Goal: Entertainment & Leisure: Consume media (video, audio)

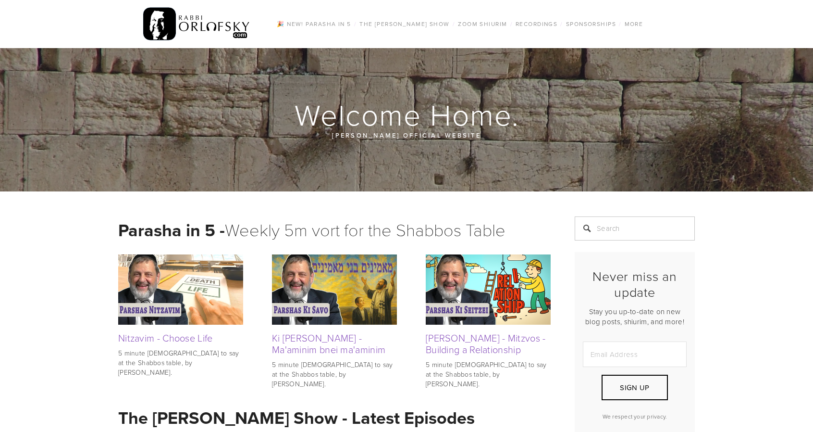
click at [177, 286] on img at bounding box center [180, 289] width 125 height 70
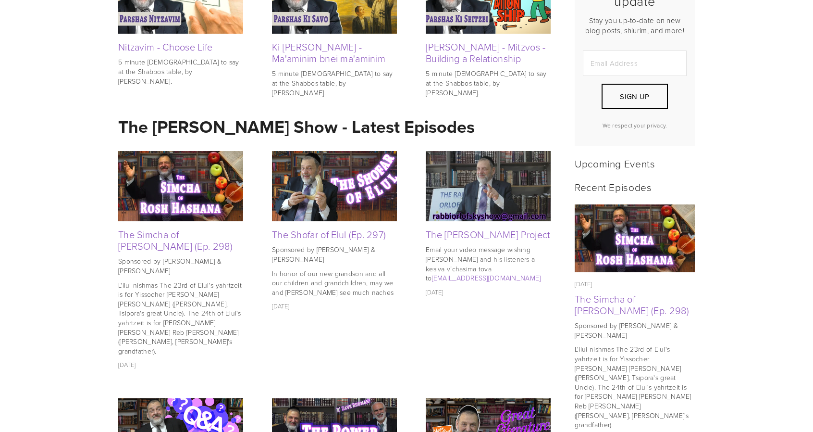
scroll to position [292, 0]
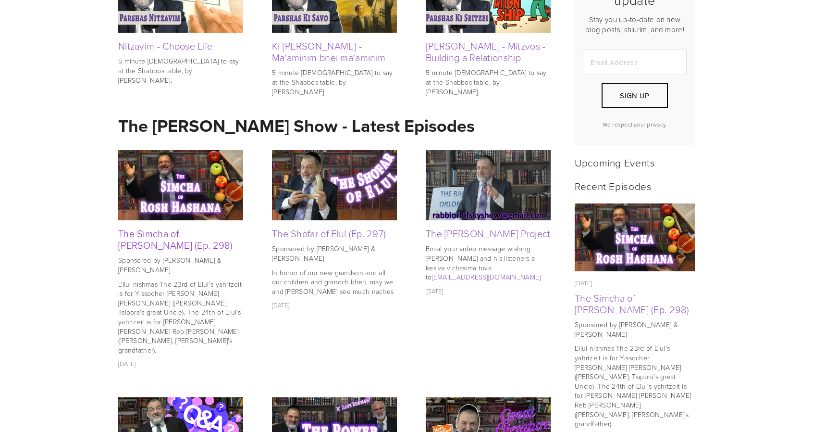
click at [186, 243] on link "The Simcha of [PERSON_NAME] (Ep. 298)" at bounding box center [175, 238] width 114 height 25
click at [311, 206] on img at bounding box center [334, 185] width 125 height 70
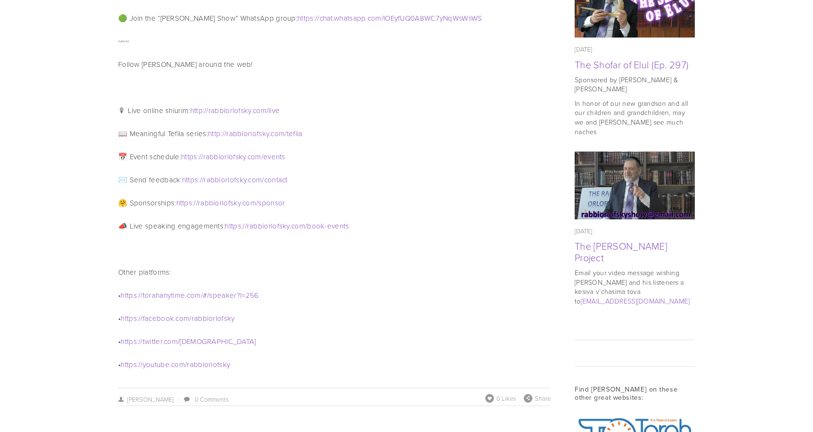
scroll to position [769, 0]
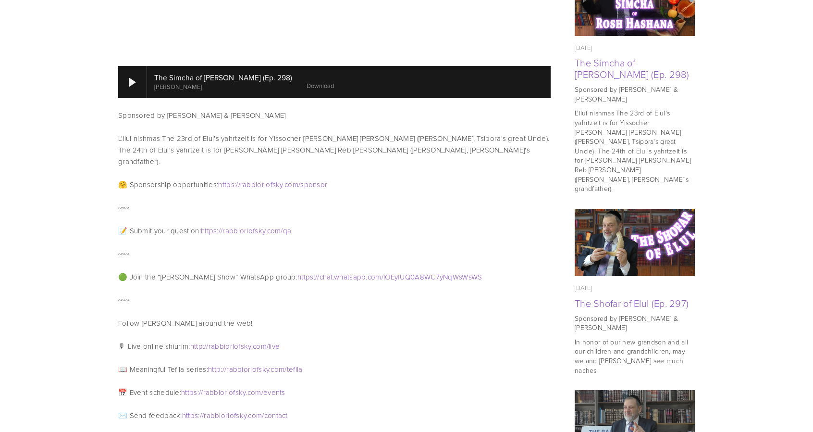
scroll to position [526, 0]
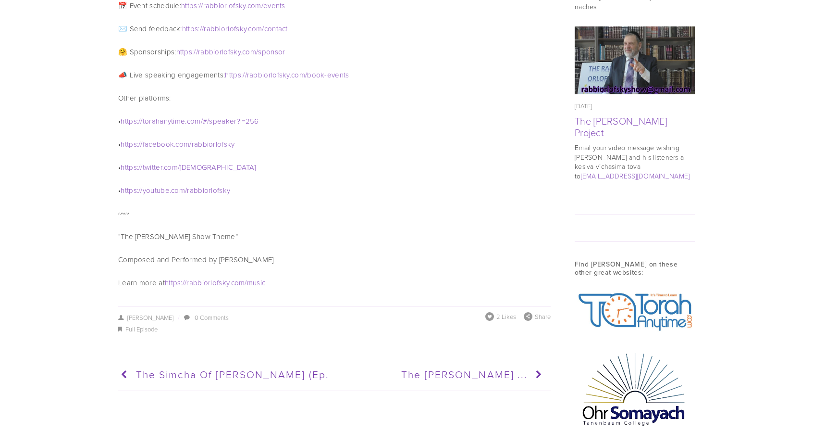
scroll to position [891, 0]
click at [633, 113] on link "The [PERSON_NAME] Project" at bounding box center [621, 125] width 93 height 25
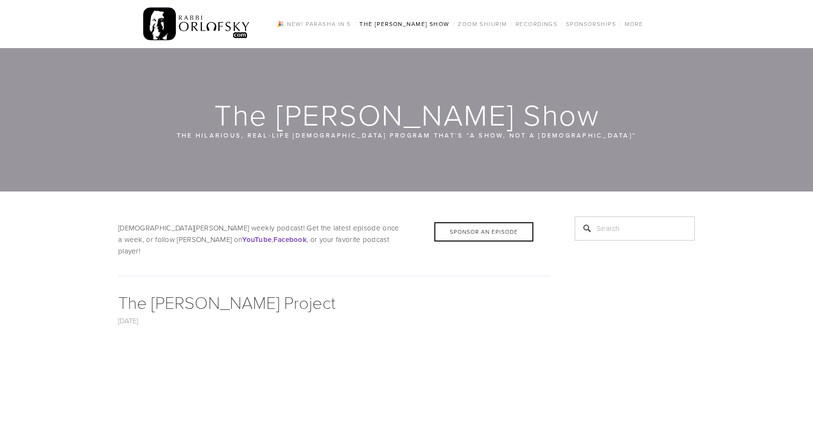
drag, startPoint x: 143, startPoint y: 203, endPoint x: 29, endPoint y: 229, distance: 117.3
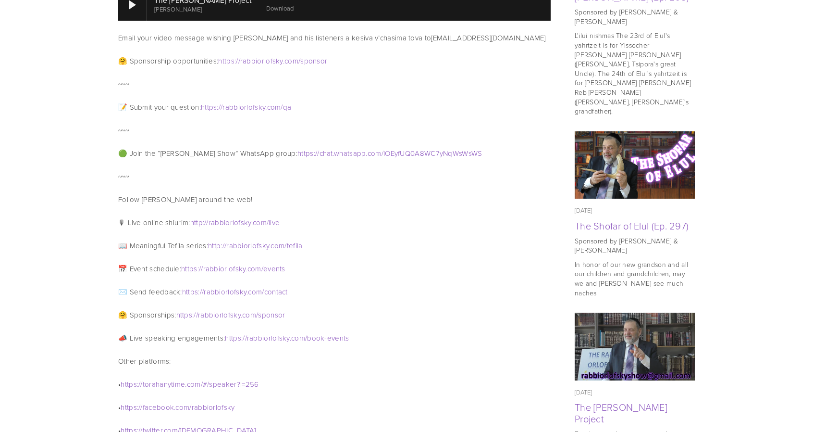
scroll to position [650, 0]
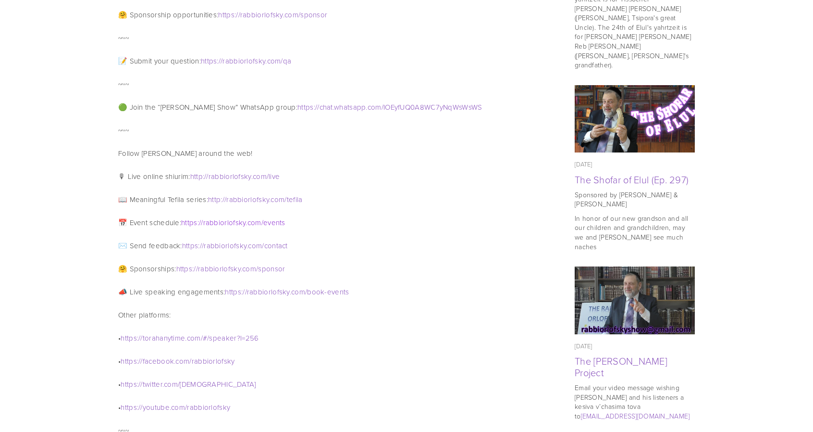
click at [242, 217] on span "rabbiorlofsky" at bounding box center [224, 222] width 43 height 10
